Goal: Transaction & Acquisition: Purchase product/service

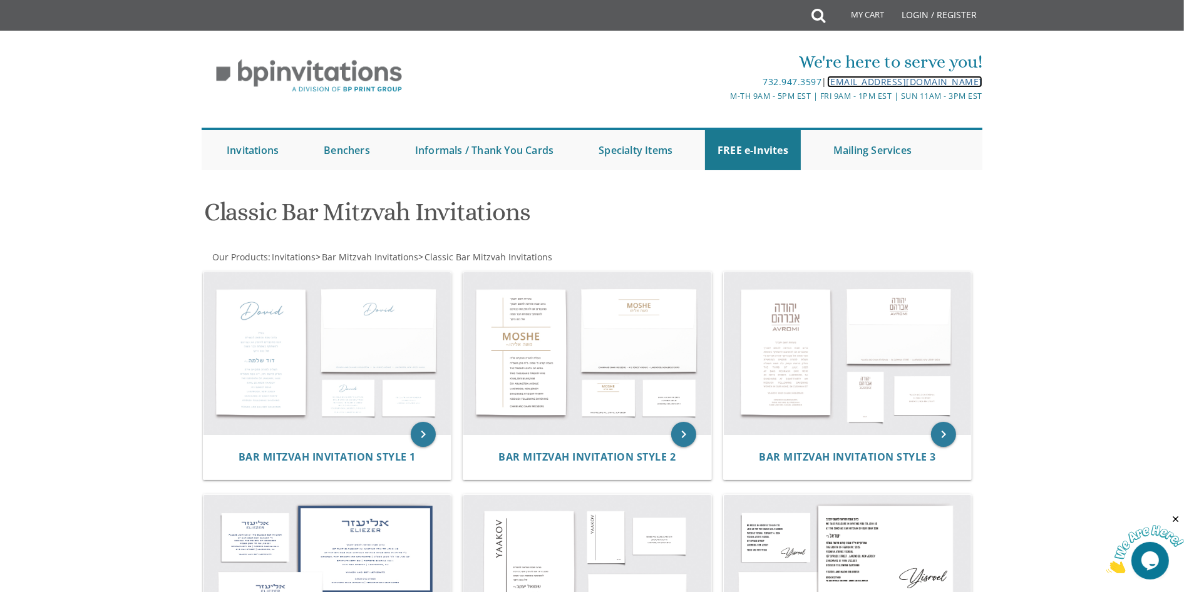
click at [843, 80] on link "[EMAIL_ADDRESS][DOMAIN_NAME]" at bounding box center [904, 82] width 155 height 12
click at [568, 515] on img at bounding box center [587, 576] width 248 height 163
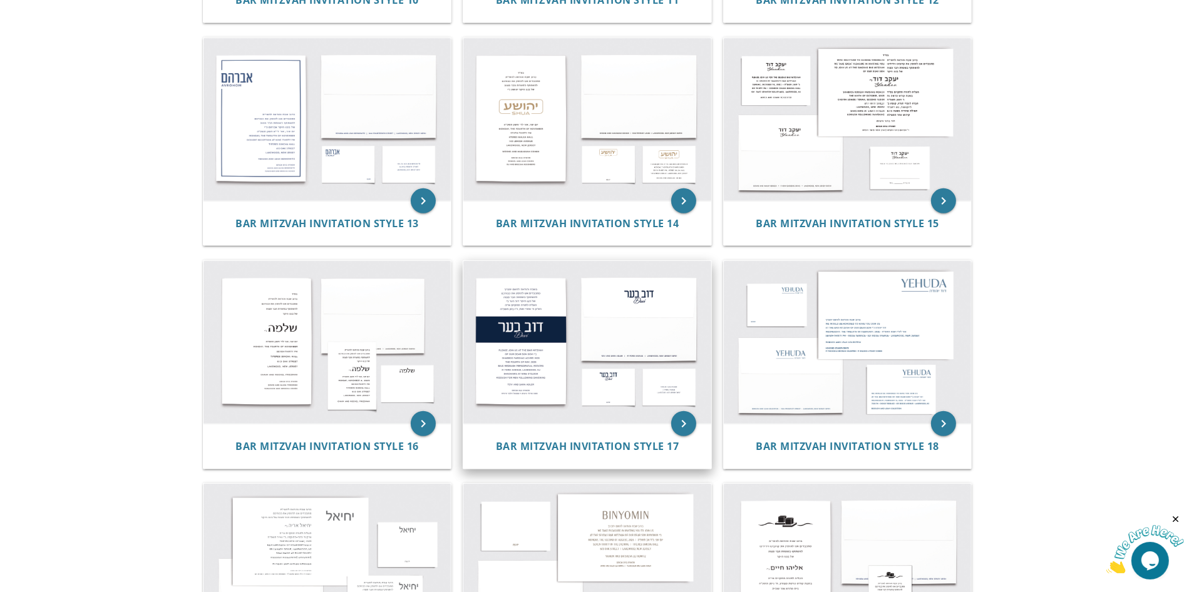
scroll to position [1127, 0]
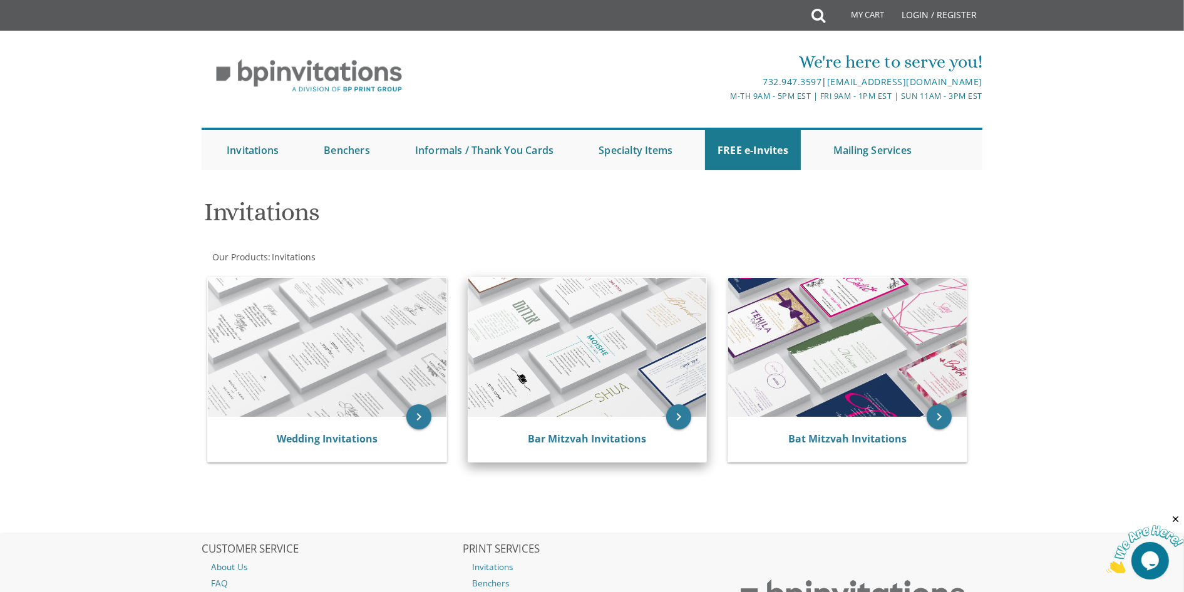
click at [599, 363] on img at bounding box center [587, 347] width 239 height 139
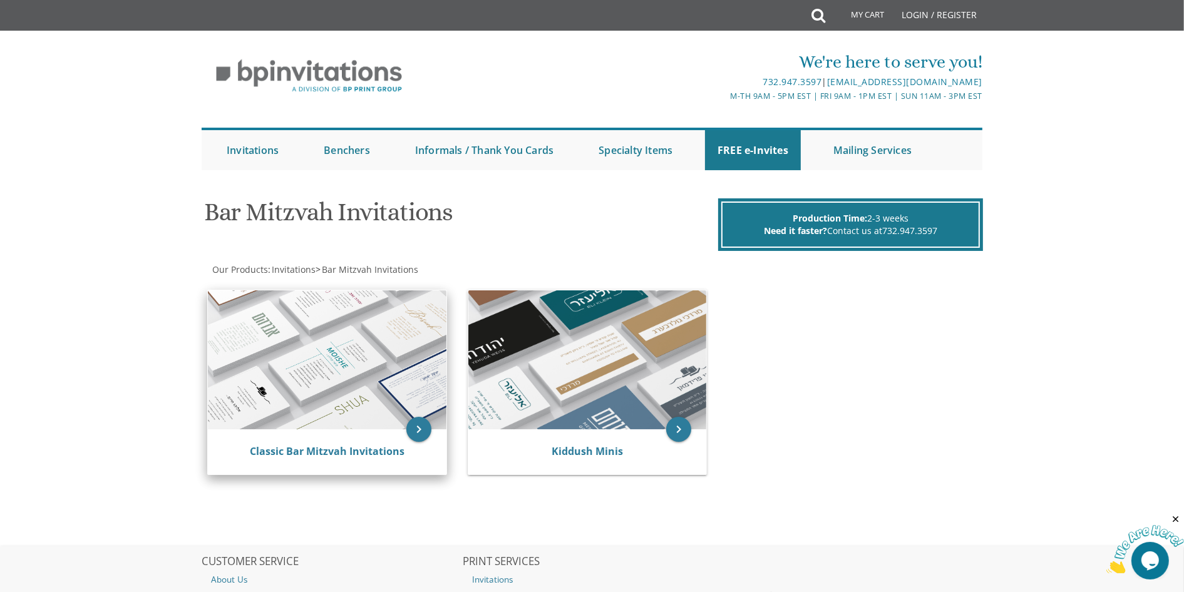
click at [345, 364] on img at bounding box center [327, 359] width 239 height 139
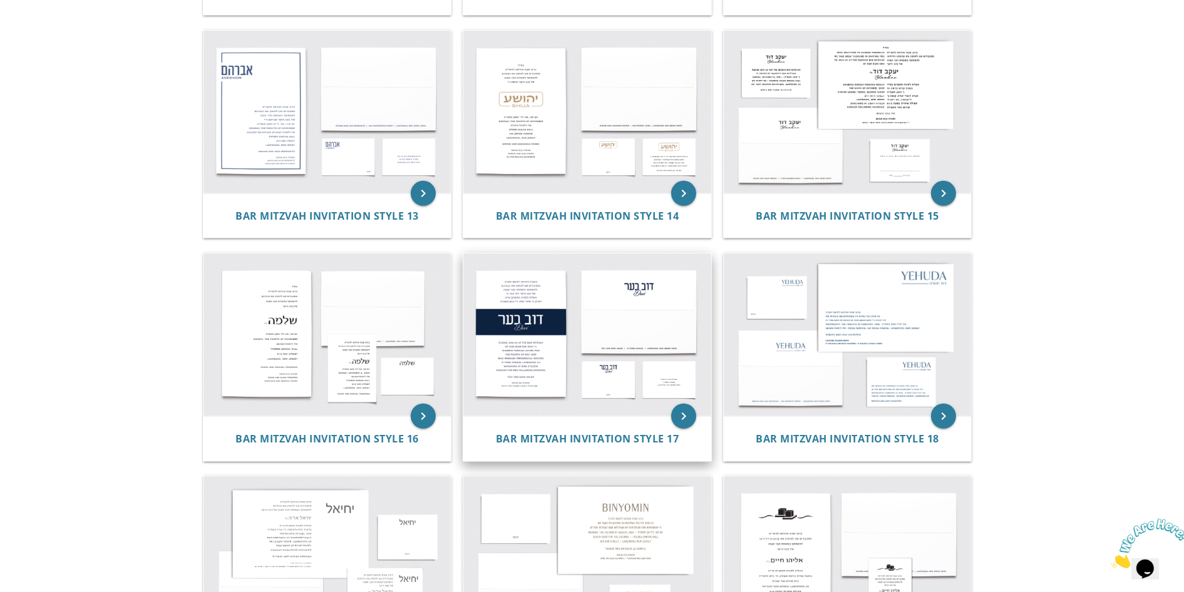
scroll to position [1127, 0]
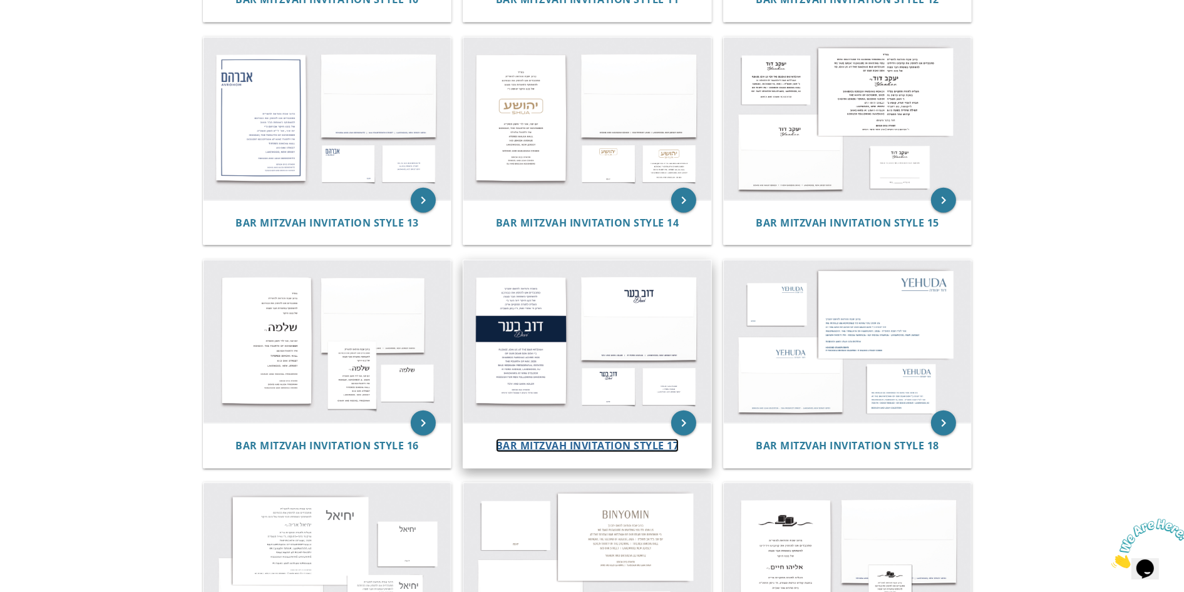
click at [555, 441] on span "Bar Mitzvah Invitation Style 17" at bounding box center [587, 446] width 183 height 14
